Goal: Task Accomplishment & Management: Use online tool/utility

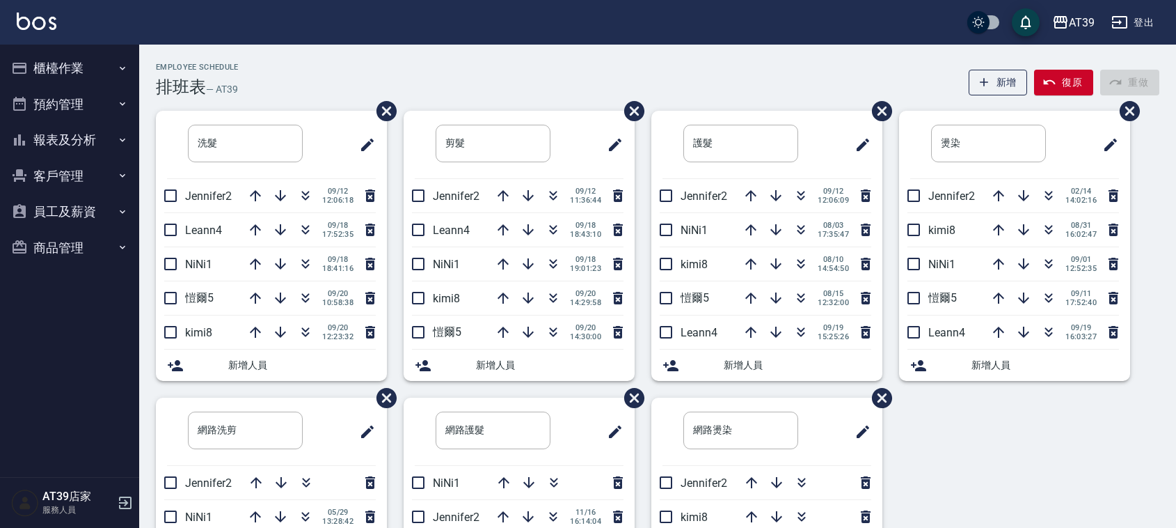
click at [1156, 251] on div "洗髮 ​ Jennifer2 09/12 12:06:18 Leann4 09/18 17:52:35 NiNi1 09/18 18:41:16 愷爾5 09…" at bounding box center [649, 397] width 1020 height 573
click at [479, 75] on div "Employee Schedule 排班表 — AT39 新增 復原 重做" at bounding box center [658, 80] width 1004 height 34
drag, startPoint x: 485, startPoint y: 80, endPoint x: 471, endPoint y: 102, distance: 25.7
click at [486, 80] on div "Employee Schedule 排班表 — AT39 新增 復原 重做" at bounding box center [658, 80] width 1004 height 34
click at [303, 289] on button "button" at bounding box center [305, 297] width 33 height 33
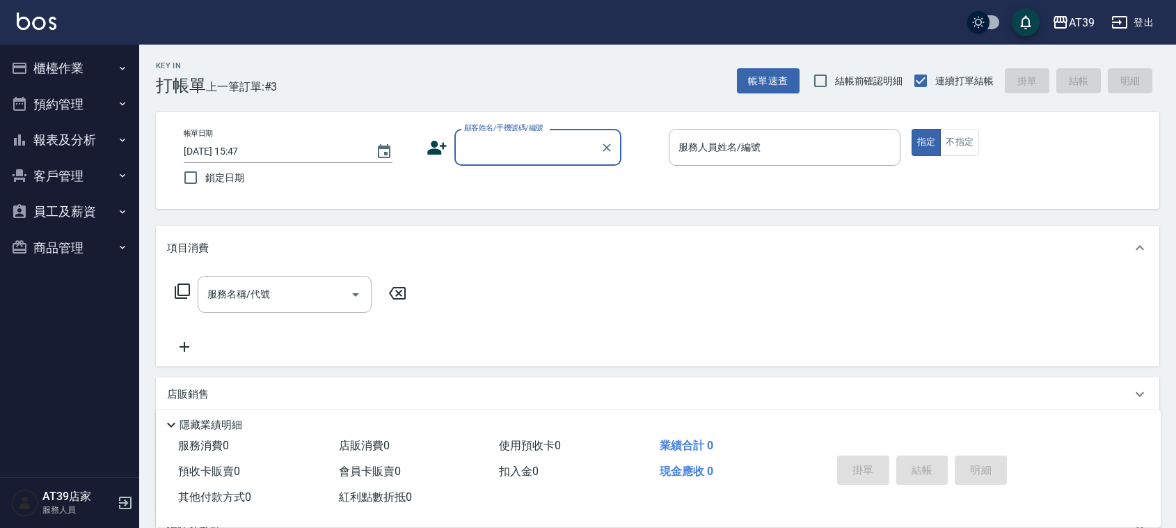
click at [529, 155] on input "顧客姓名/手機號碼/編號" at bounding box center [528, 147] width 134 height 24
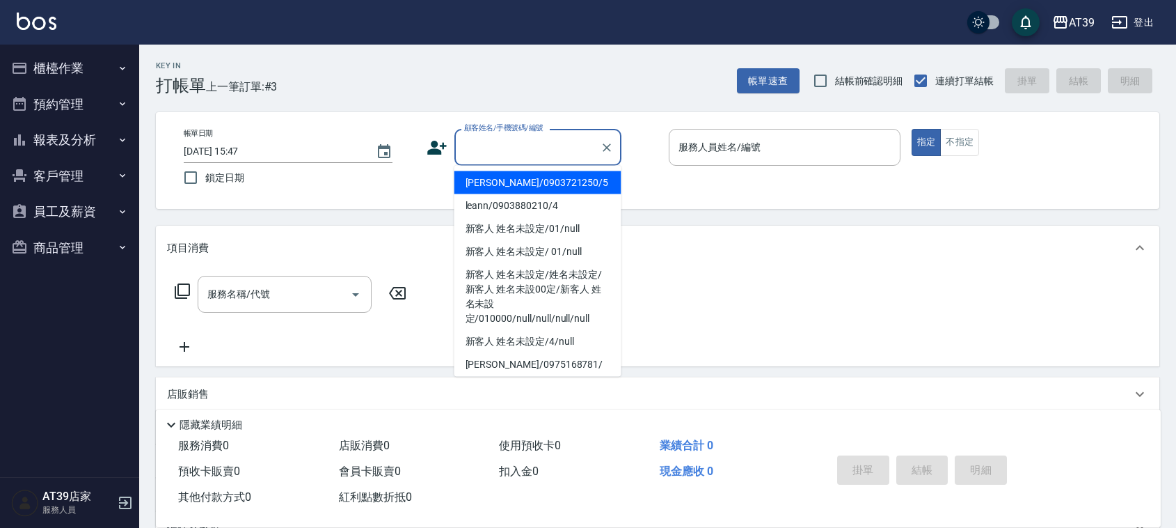
click at [539, 185] on li "[PERSON_NAME]/0903721250/5" at bounding box center [537, 182] width 167 height 23
type input "[PERSON_NAME]/0903721250/5"
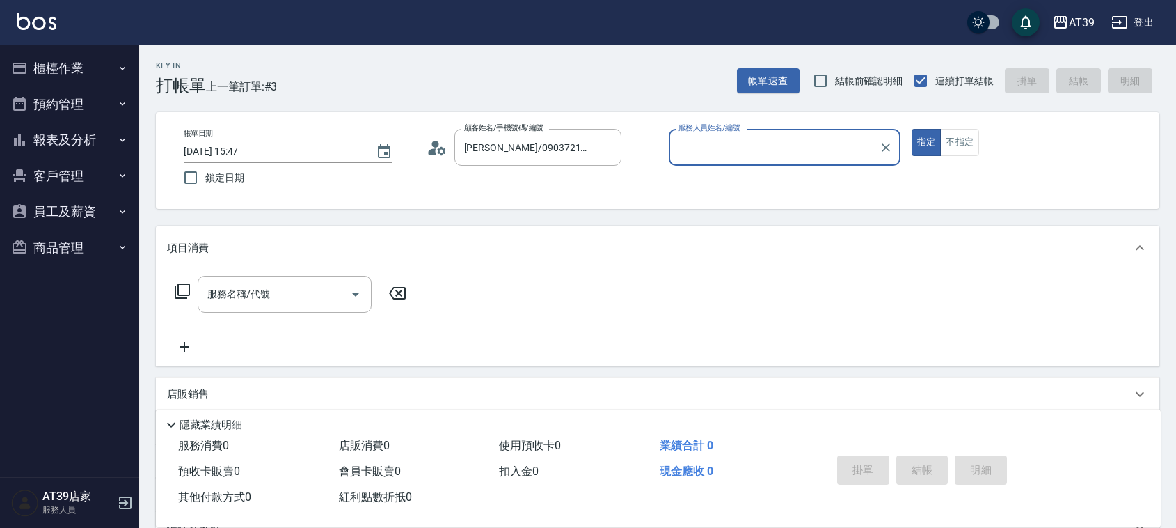
type input "愷爾-5"
click at [962, 150] on button "不指定" at bounding box center [959, 142] width 39 height 27
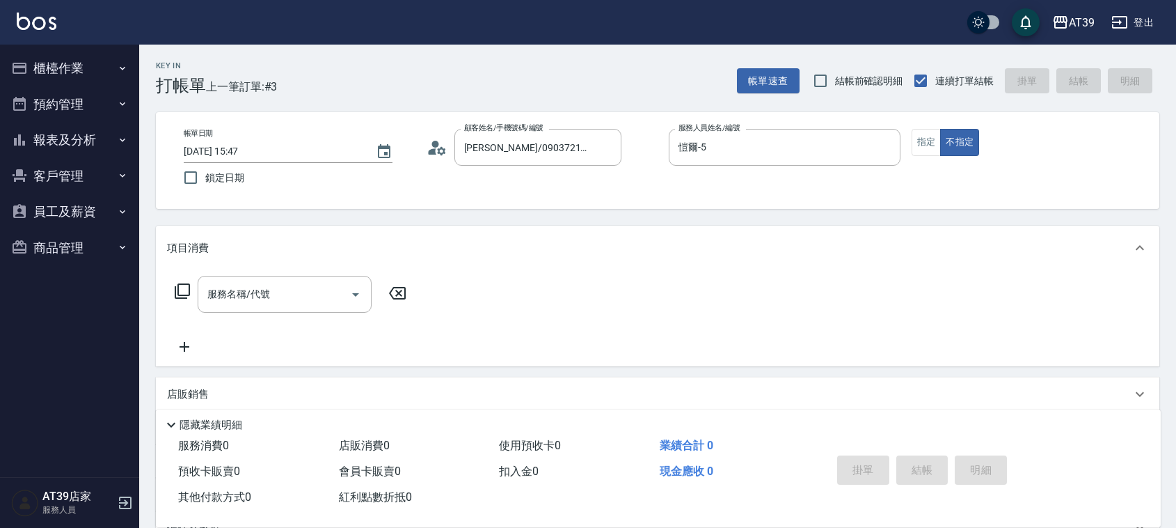
click at [187, 289] on icon at bounding box center [182, 291] width 17 height 17
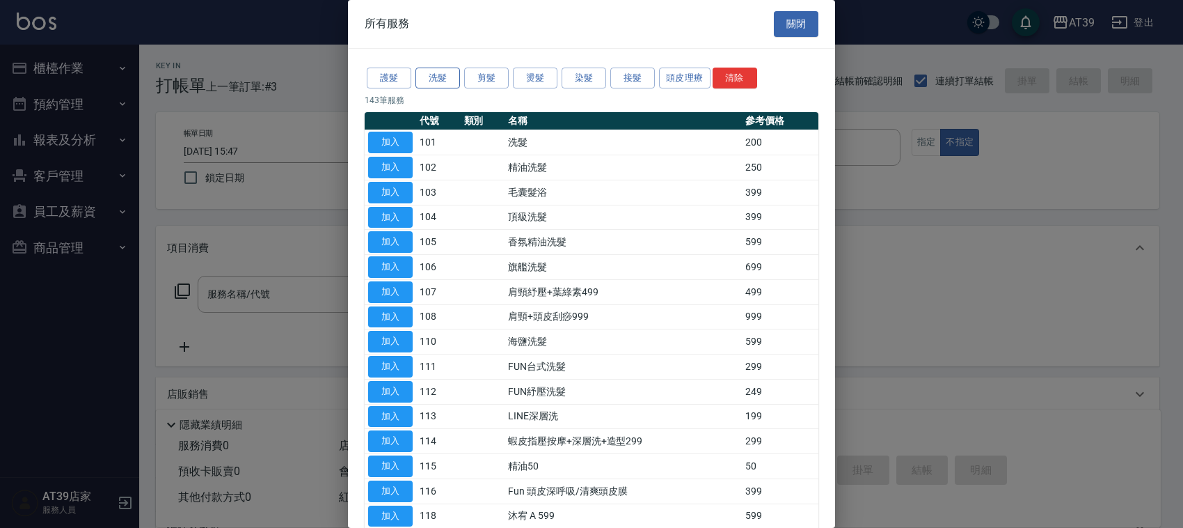
click at [452, 71] on button "洗髮" at bounding box center [437, 79] width 45 height 22
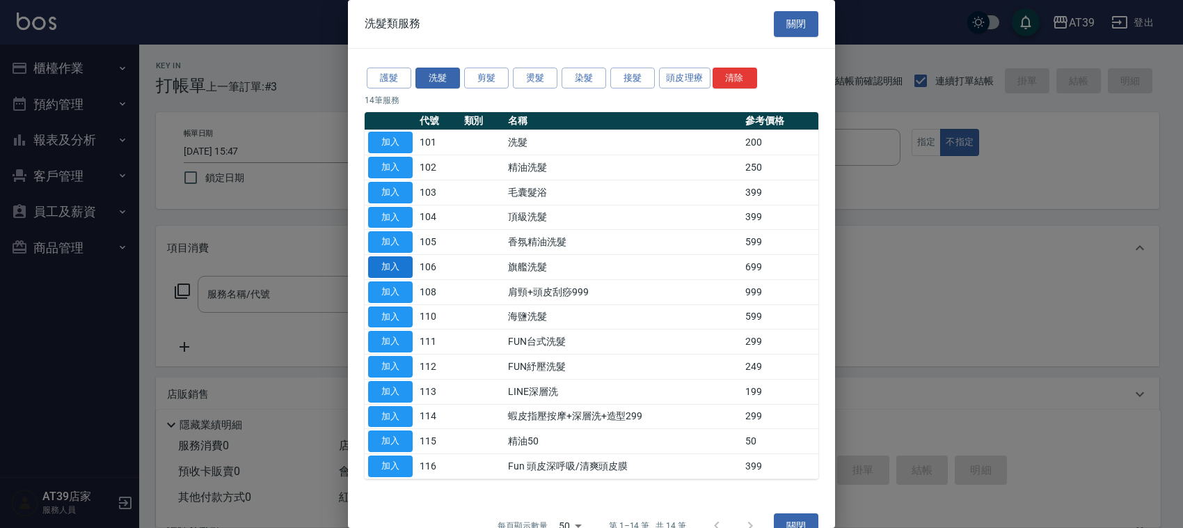
click at [402, 268] on button "加入" at bounding box center [390, 267] width 45 height 22
type input "旗艦洗髮(106)"
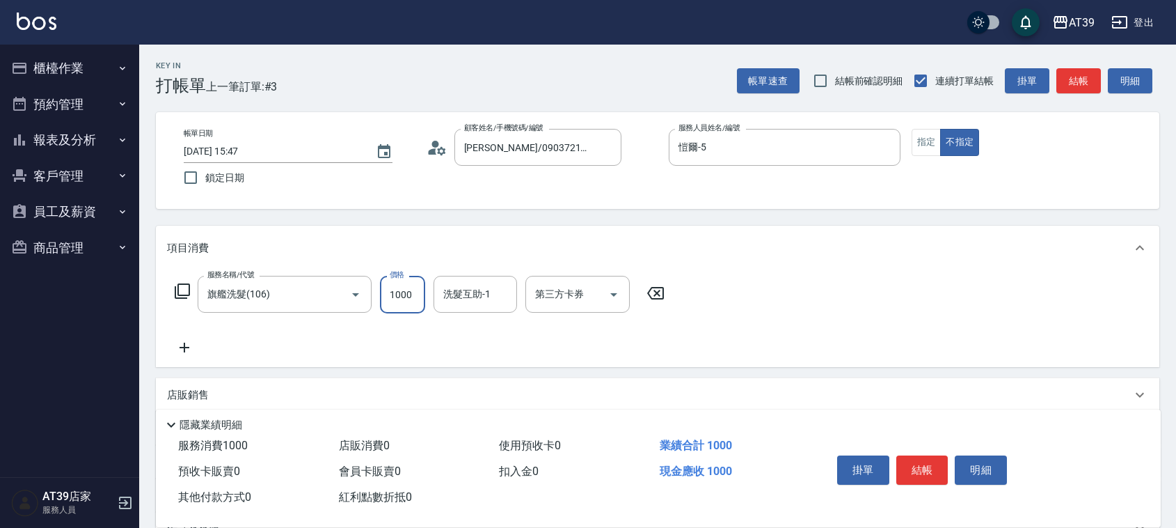
type input "1000"
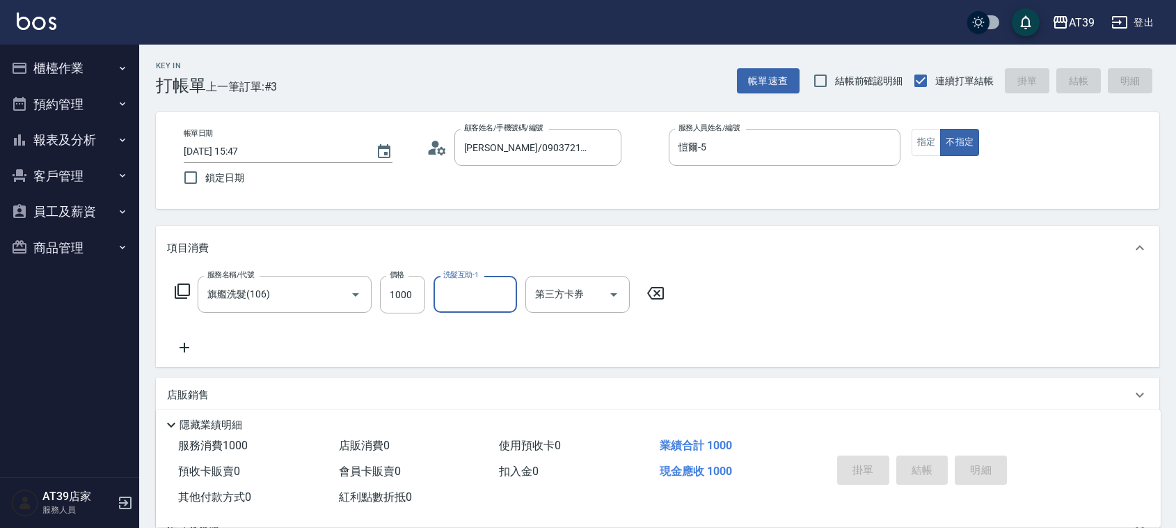
type input "[DATE] 18:50"
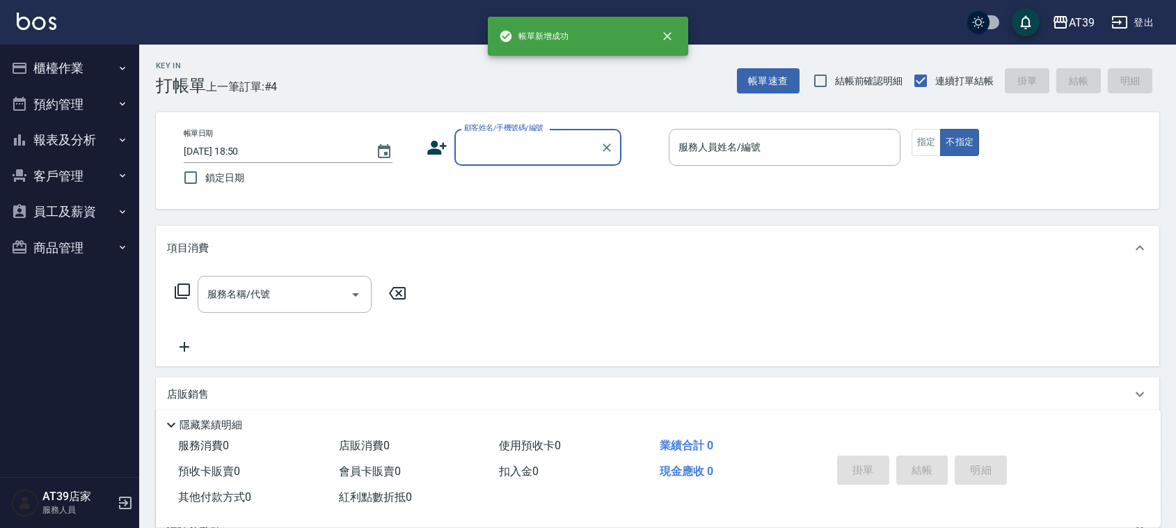
click at [127, 122] on button "報表及分析" at bounding box center [70, 140] width 128 height 36
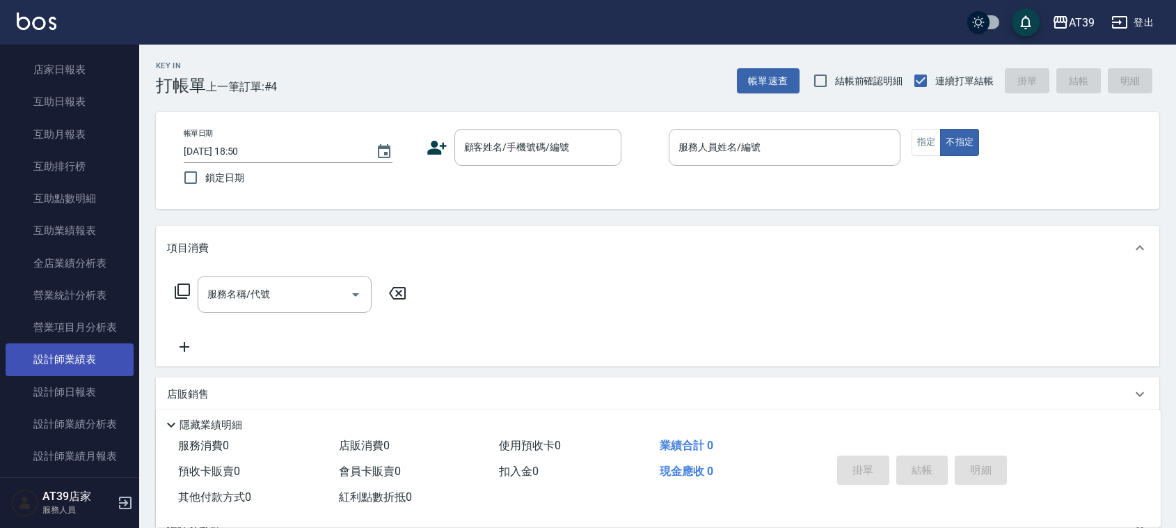
scroll to position [87, 0]
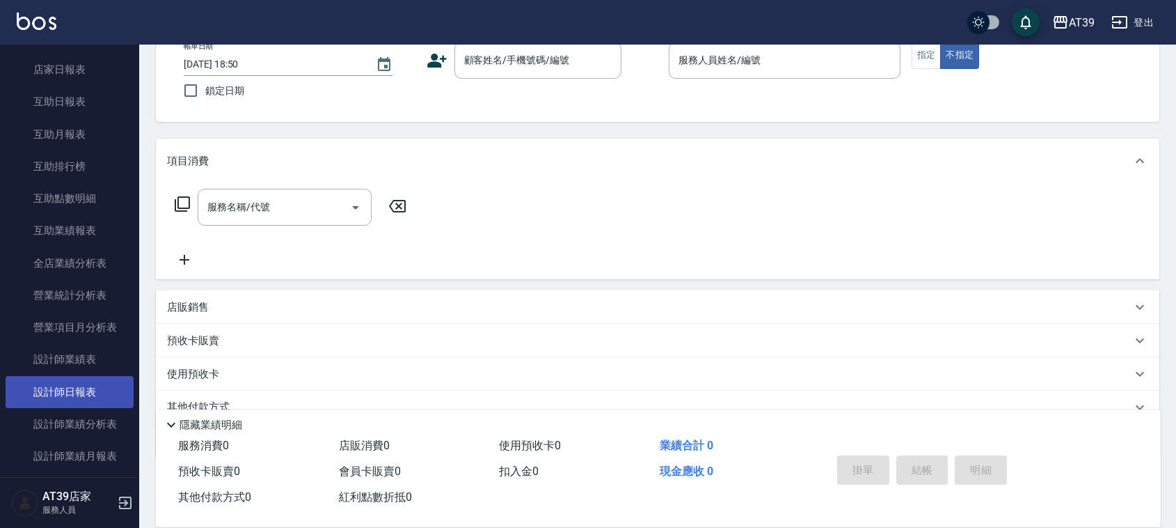
click at [87, 381] on link "設計師日報表" at bounding box center [70, 392] width 128 height 32
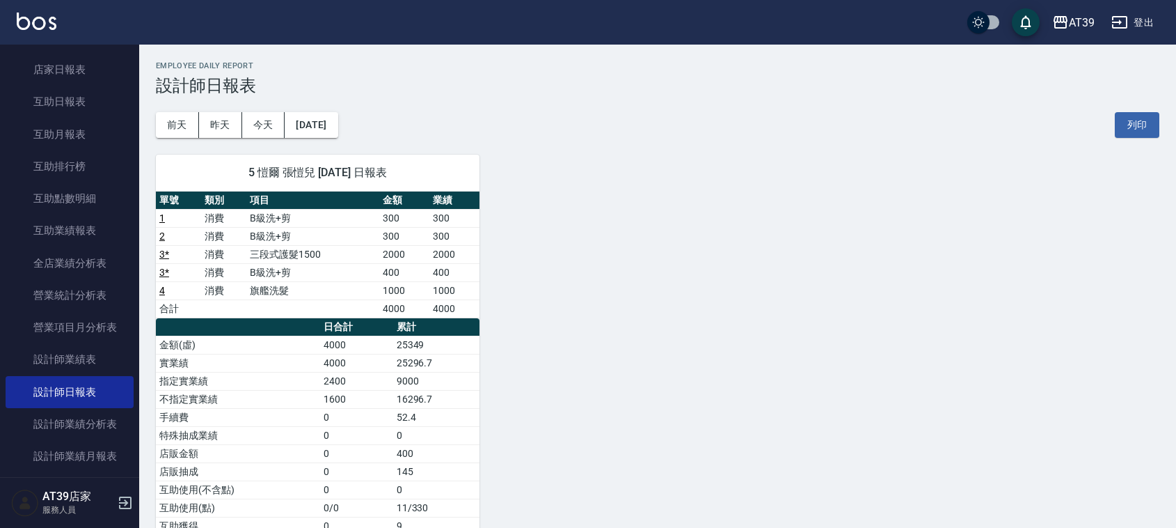
click at [47, 24] on img at bounding box center [37, 21] width 40 height 17
